Goal: Check status: Check status

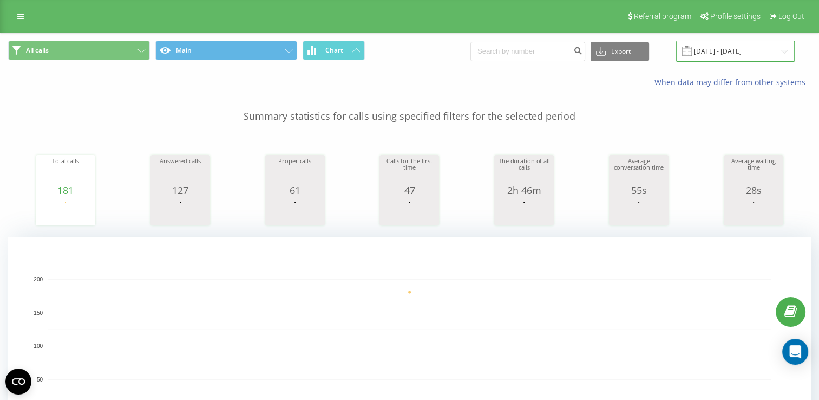
click at [704, 45] on input "[DATE] - [DATE]" at bounding box center [735, 51] width 119 height 21
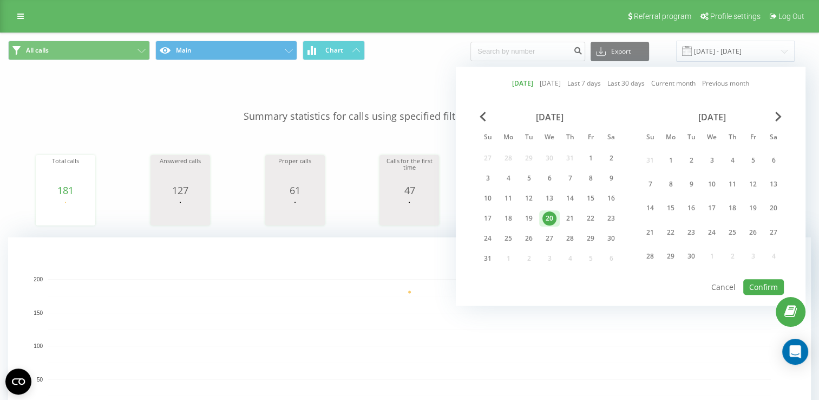
click at [542, 218] on div "20" at bounding box center [549, 218] width 14 height 14
click at [772, 285] on button "Confirm" at bounding box center [763, 287] width 41 height 16
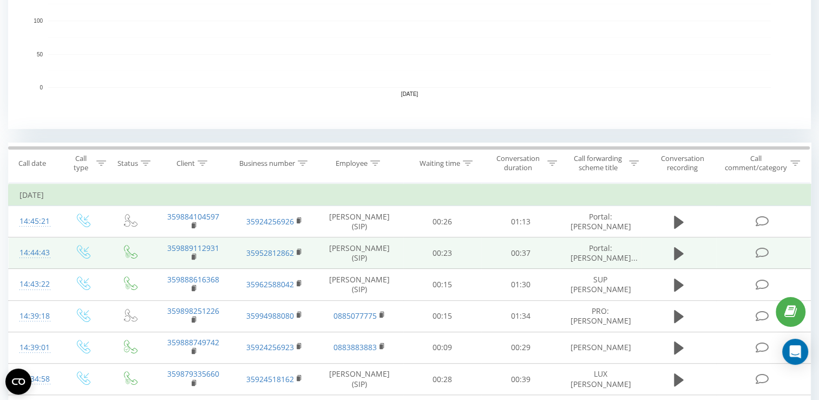
scroll to position [379, 0]
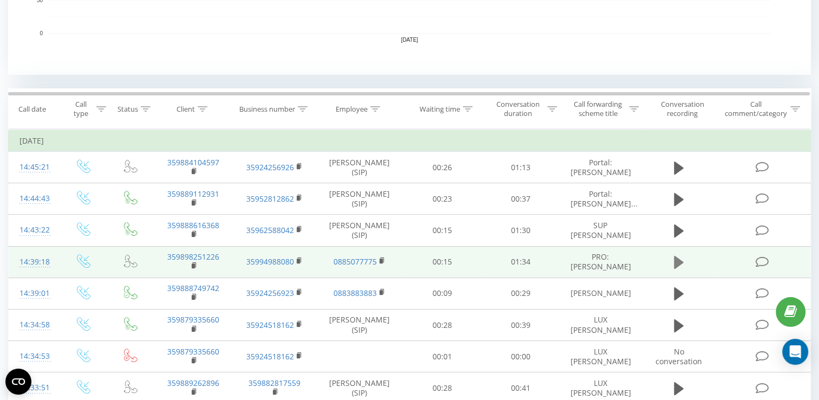
click at [677, 263] on icon at bounding box center [679, 262] width 10 height 13
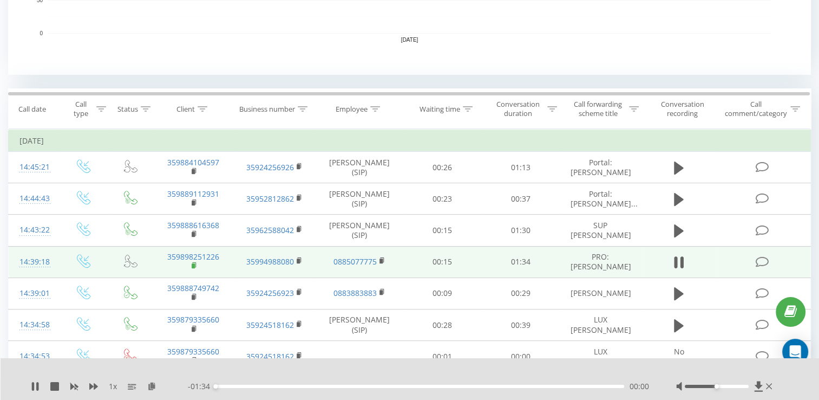
click at [193, 267] on rect at bounding box center [193, 265] width 3 height 5
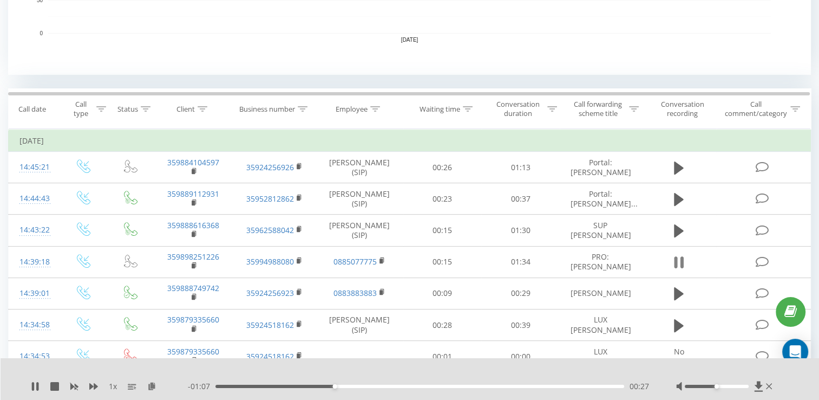
click at [674, 261] on icon at bounding box center [679, 261] width 10 height 15
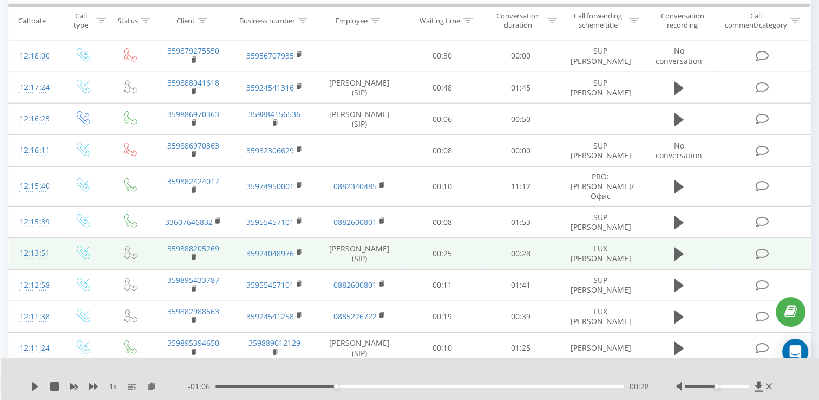
scroll to position [2923, 0]
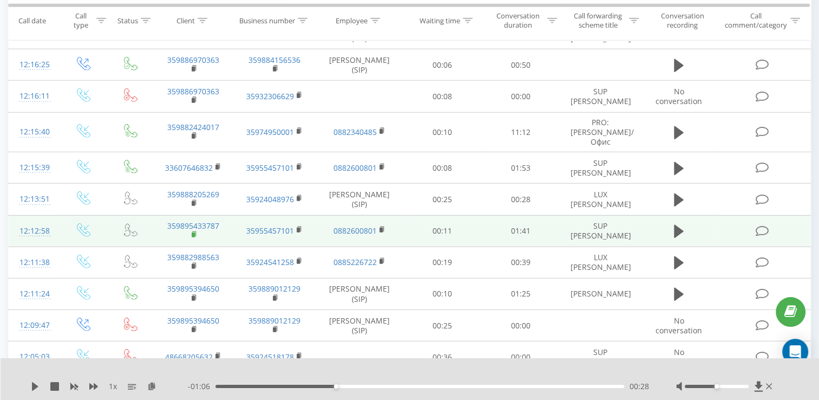
click at [193, 237] on rect at bounding box center [193, 234] width 3 height 5
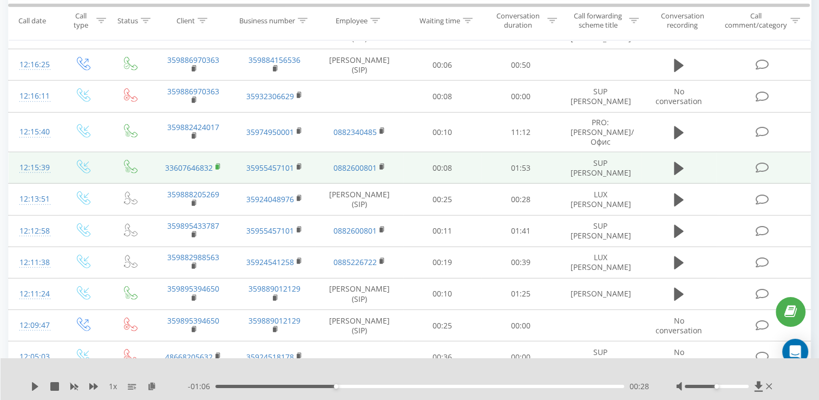
click at [215, 169] on rect at bounding box center [216, 167] width 3 height 5
